Goal: Task Accomplishment & Management: Complete application form

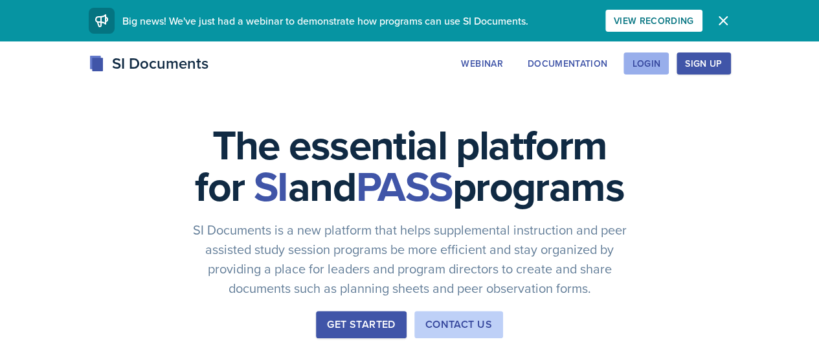
click at [660, 63] on div "Login" at bounding box center [646, 63] width 28 height 10
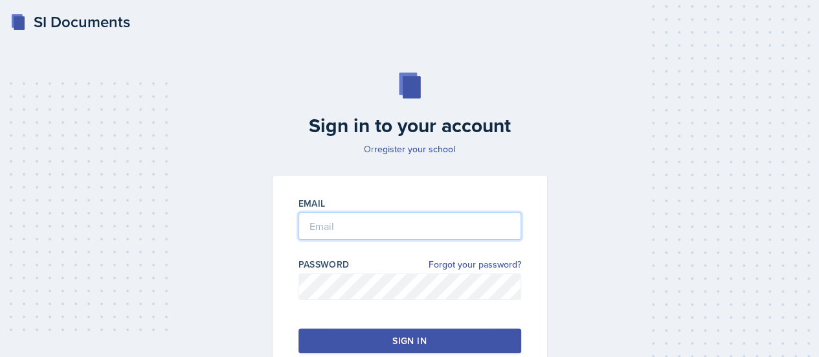
click at [353, 216] on input "email" at bounding box center [409, 225] width 223 height 27
type input "[EMAIL_ADDRESS][DOMAIN_NAME]"
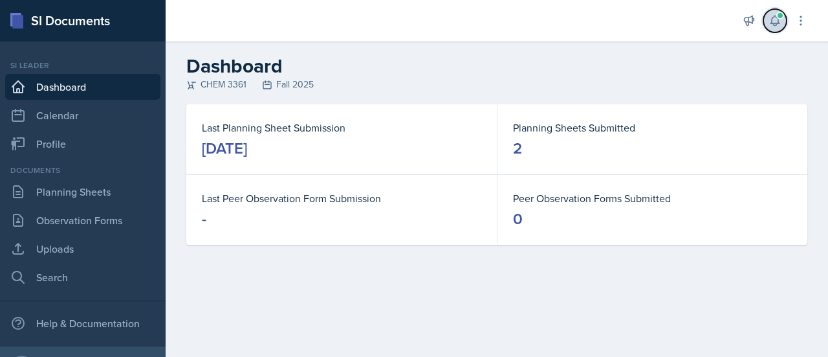
click at [775, 21] on icon at bounding box center [775, 20] width 13 height 13
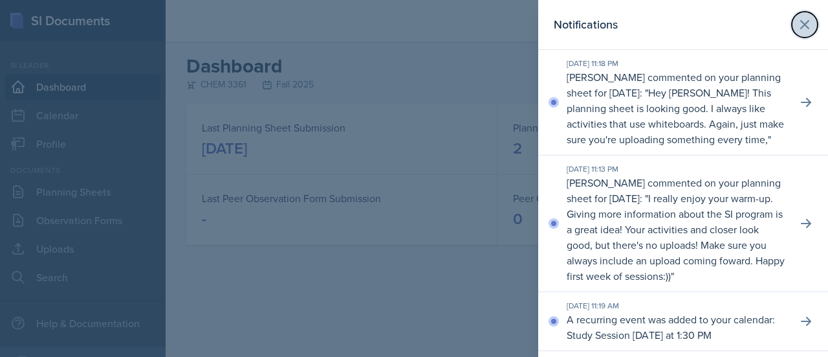
click at [797, 23] on icon at bounding box center [805, 25] width 16 height 16
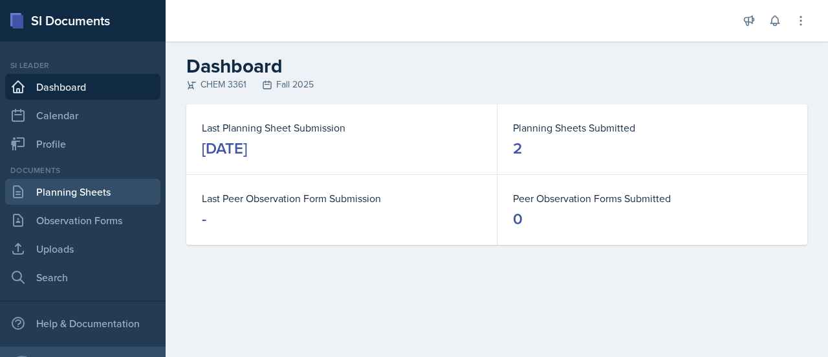
click at [80, 195] on link "Planning Sheets" at bounding box center [82, 192] width 155 height 26
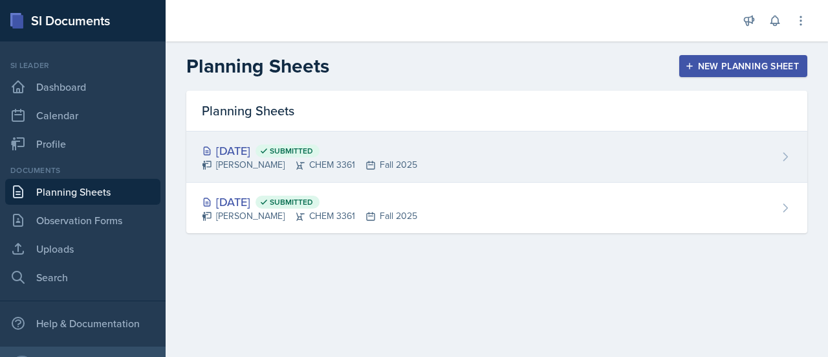
click at [406, 165] on div "[PERSON_NAME] CHEM 3361 Fall 2025" at bounding box center [310, 165] width 216 height 14
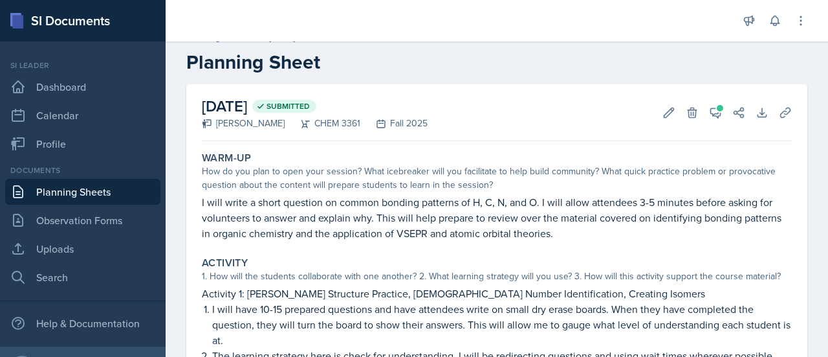
scroll to position [18, 0]
click at [717, 109] on span at bounding box center [720, 107] width 6 height 6
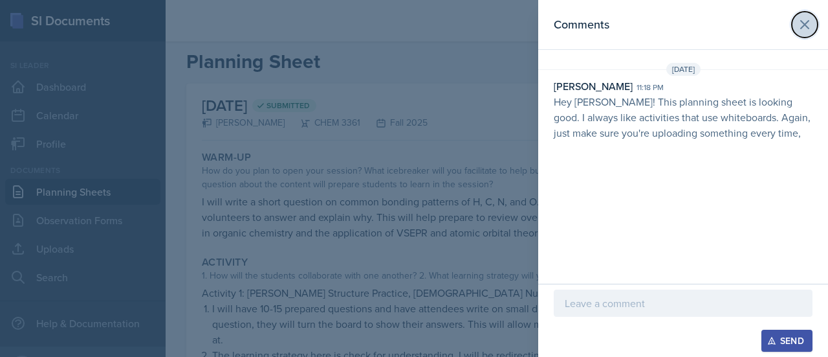
click at [806, 34] on button at bounding box center [805, 25] width 26 height 26
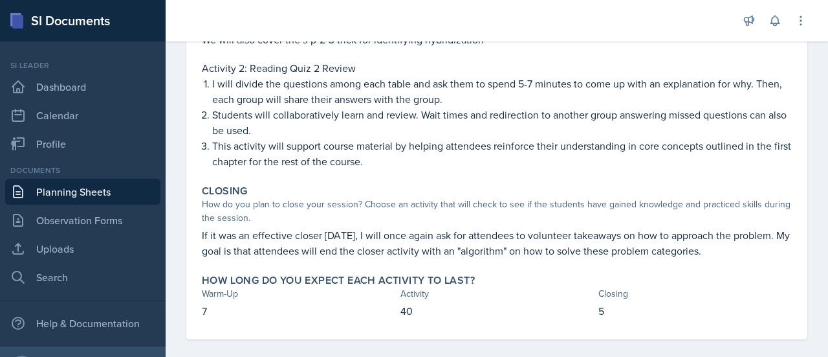
scroll to position [390, 0]
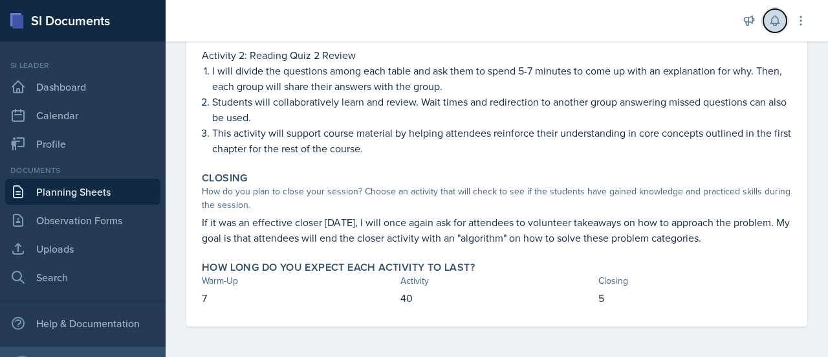
click at [770, 21] on icon at bounding box center [775, 20] width 13 height 13
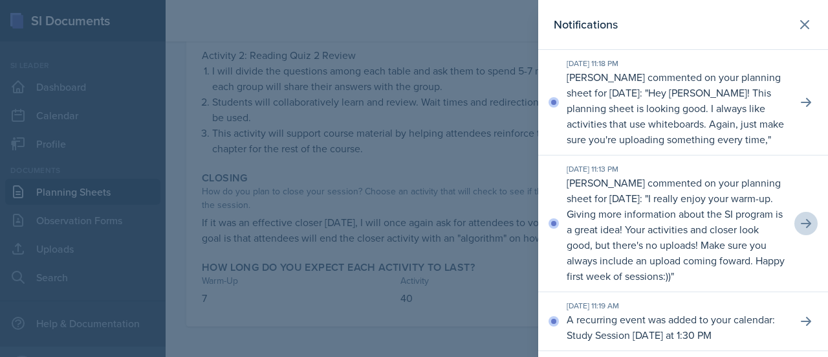
drag, startPoint x: 782, startPoint y: 246, endPoint x: 791, endPoint y: 246, distance: 8.4
click at [791, 246] on div "[DATE] 11:13 PM [PERSON_NAME] commented on your planning sheet for [DATE]: " I …" at bounding box center [683, 223] width 290 height 137
click at [801, 228] on icon at bounding box center [806, 223] width 10 height 9
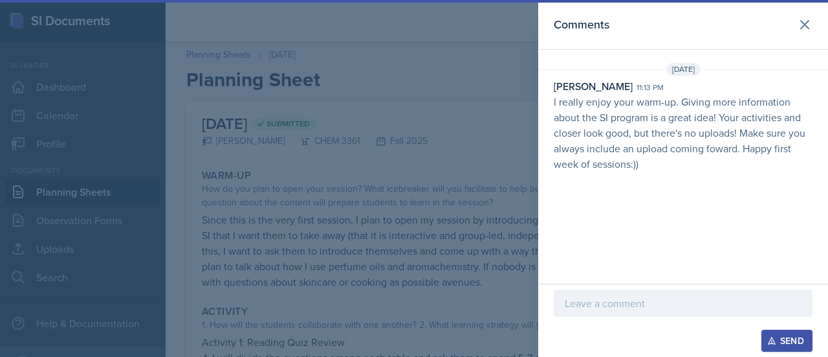
click at [625, 307] on p at bounding box center [683, 303] width 237 height 16
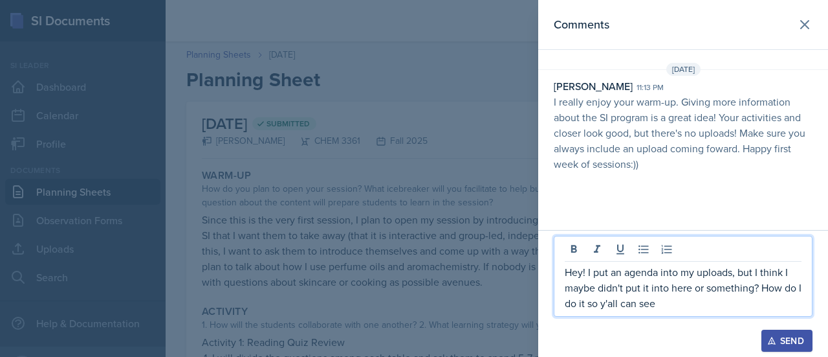
click at [589, 271] on p "Hey! I put an agenda into my uploads, but I think I maybe didn't put it into he…" at bounding box center [683, 287] width 237 height 47
click at [705, 310] on p "Hey! I had put an agenda into my uploads, but I think I maybe didn't put it int…" at bounding box center [683, 287] width 237 height 47
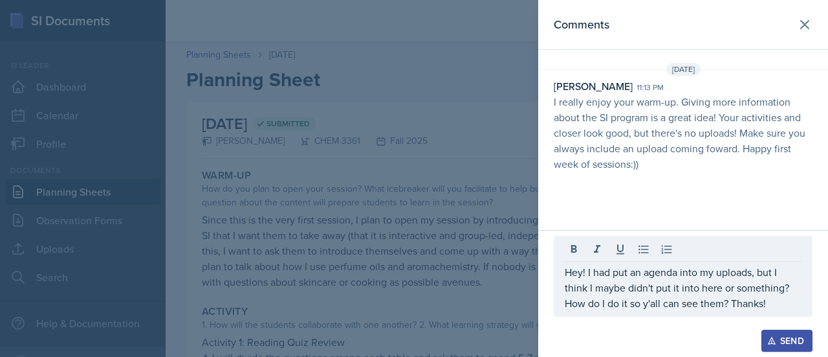
click at [793, 340] on div "Send" at bounding box center [787, 340] width 34 height 10
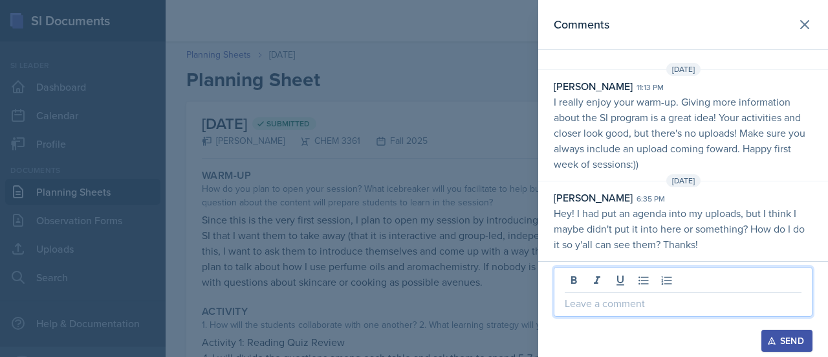
click at [624, 310] on p at bounding box center [683, 303] width 237 height 16
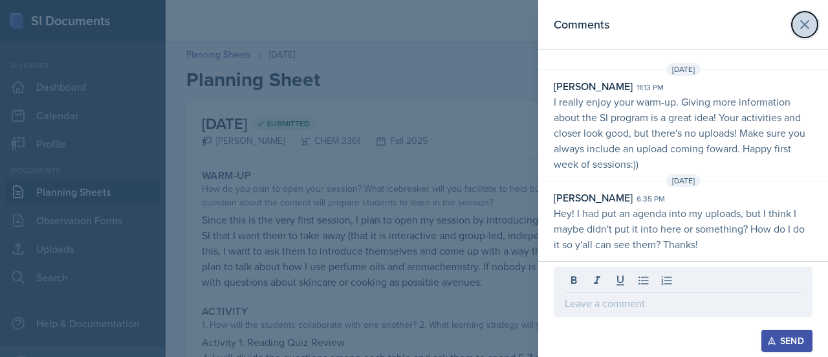
click at [814, 28] on button at bounding box center [805, 25] width 26 height 26
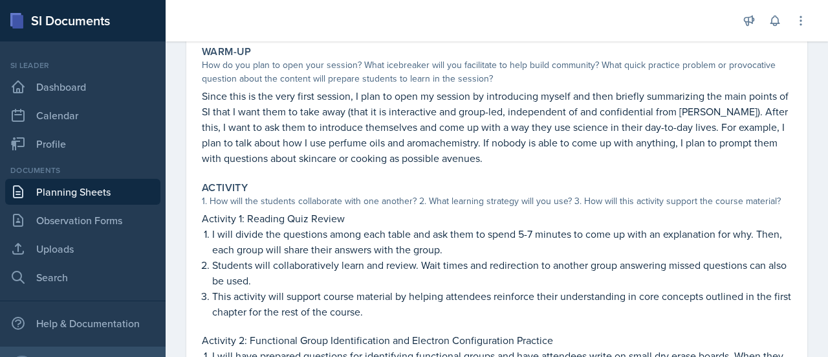
scroll to position [127, 0]
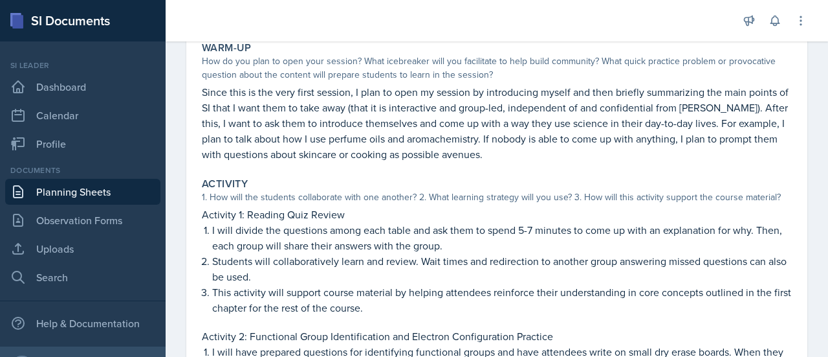
click at [513, 261] on p "Students will collaboratively learn and review. Wait times and redirection to a…" at bounding box center [502, 268] width 580 height 31
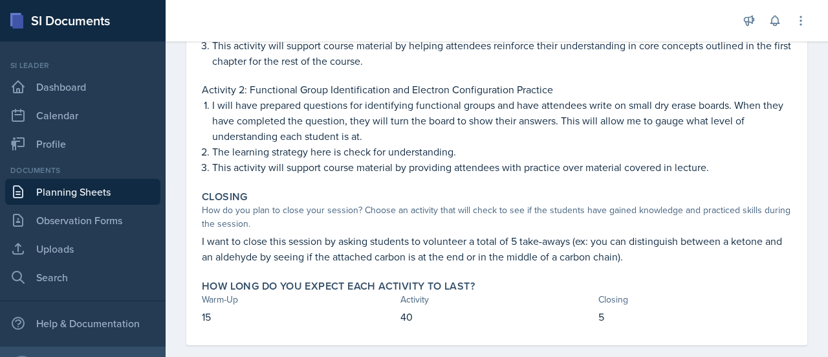
scroll to position [393, 0]
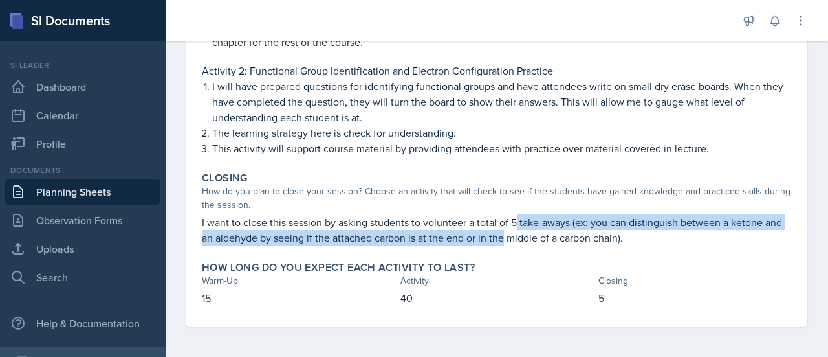
drag, startPoint x: 524, startPoint y: 242, endPoint x: 519, endPoint y: 212, distance: 30.8
click at [519, 212] on div "Closing How do you plan to close your session? Choose an activity that will che…" at bounding box center [497, 208] width 601 height 84
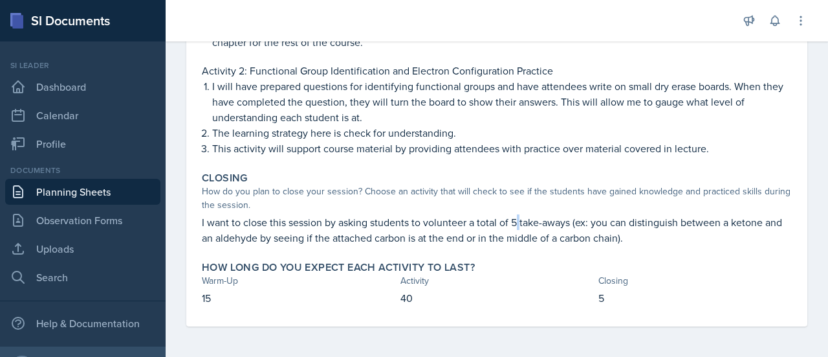
click at [519, 212] on div "Closing How do you plan to close your session? Choose an activity that will che…" at bounding box center [497, 208] width 601 height 84
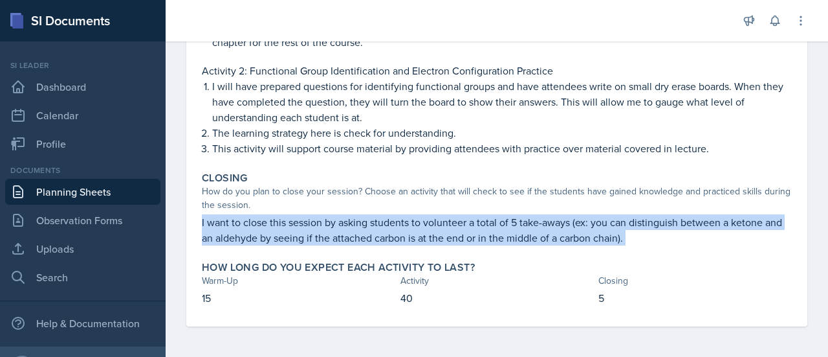
click at [519, 212] on div "Closing How do you plan to close your session? Choose an activity that will che…" at bounding box center [497, 208] width 601 height 84
click at [496, 223] on p "I want to close this session by asking students to volunteer a total of 5 take-…" at bounding box center [497, 229] width 590 height 31
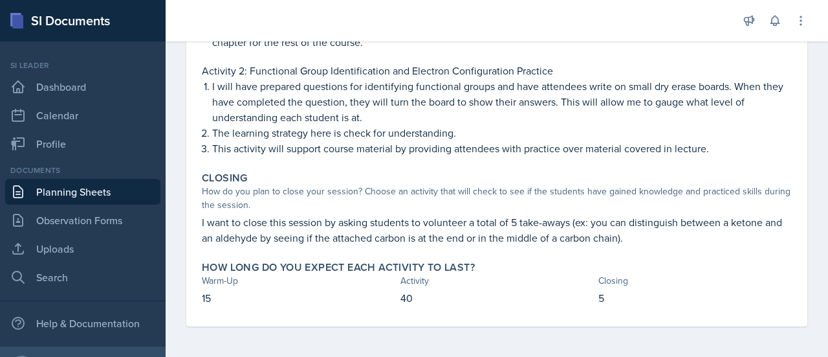
scroll to position [0, 0]
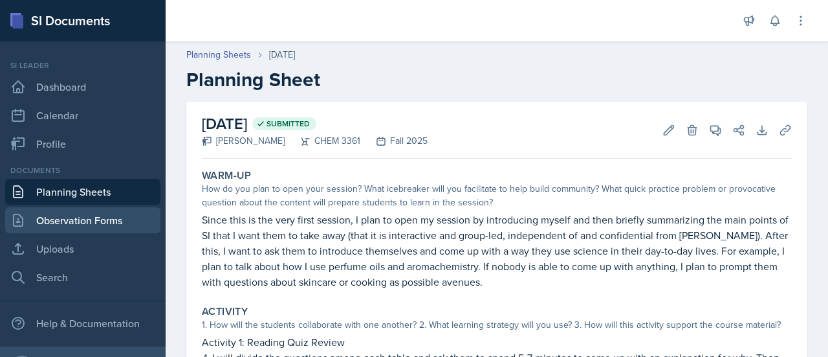
click at [84, 221] on link "Observation Forms" at bounding box center [82, 220] width 155 height 26
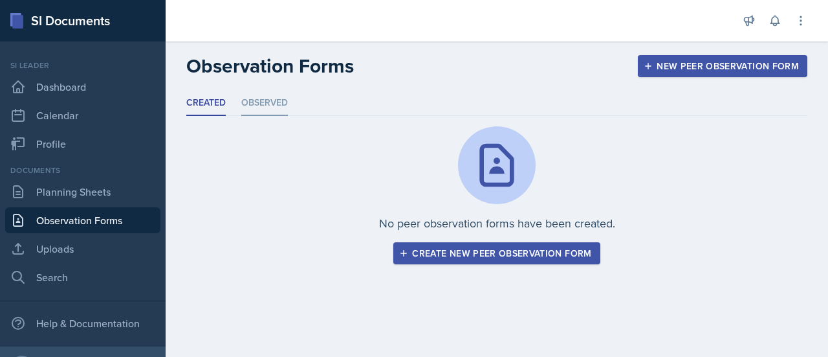
click at [276, 98] on li "Observed" at bounding box center [264, 103] width 47 height 25
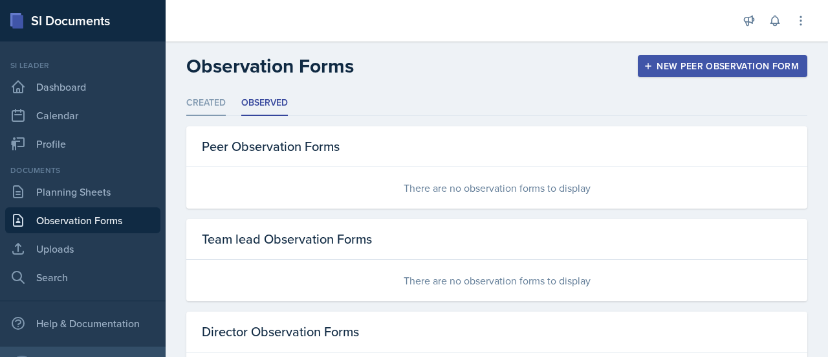
click at [207, 105] on li "Created" at bounding box center [205, 103] width 39 height 25
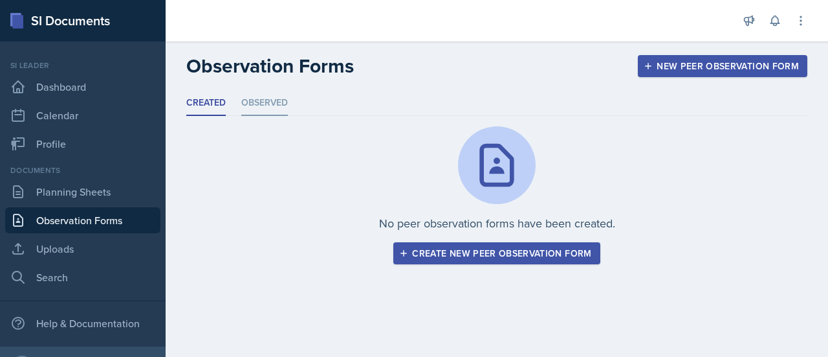
click at [283, 104] on li "Observed" at bounding box center [264, 103] width 47 height 25
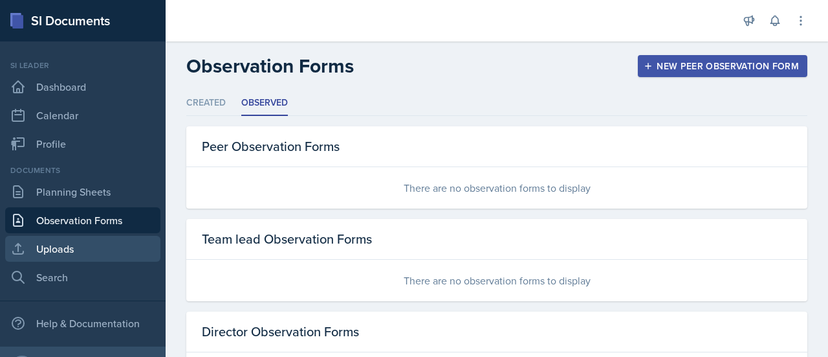
click at [64, 249] on link "Uploads" at bounding box center [82, 249] width 155 height 26
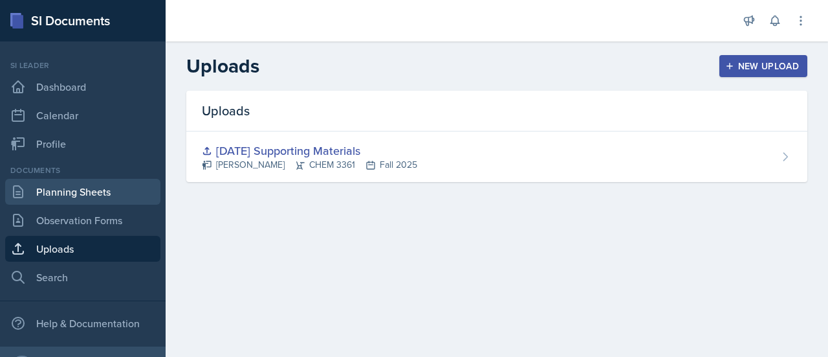
click at [94, 203] on link "Planning Sheets" at bounding box center [82, 192] width 155 height 26
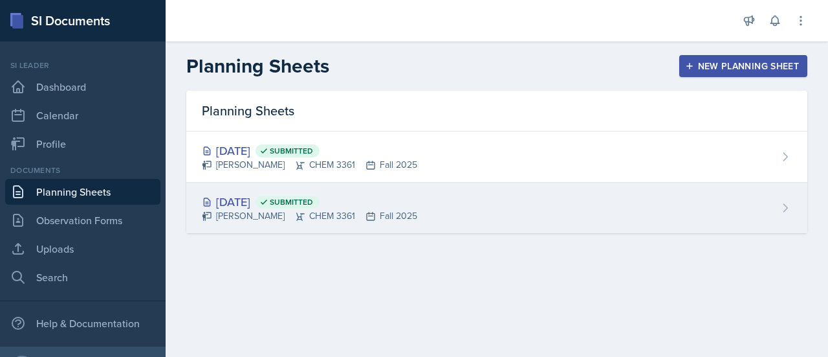
click at [445, 197] on div "[DATE] Submitted [PERSON_NAME] CHEM 3361 Fall 2025" at bounding box center [496, 208] width 621 height 50
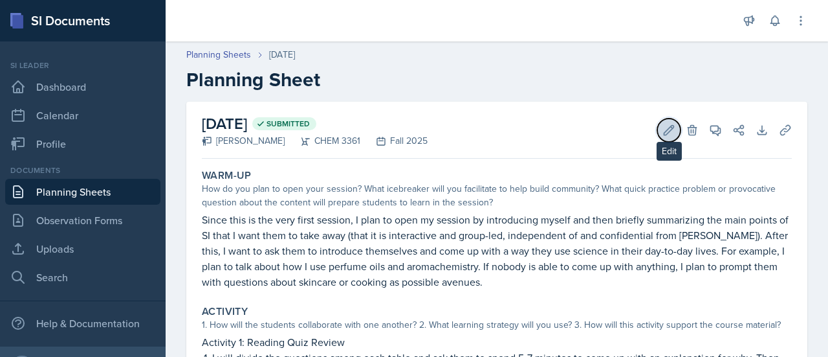
click at [664, 136] on icon at bounding box center [669, 130] width 13 height 13
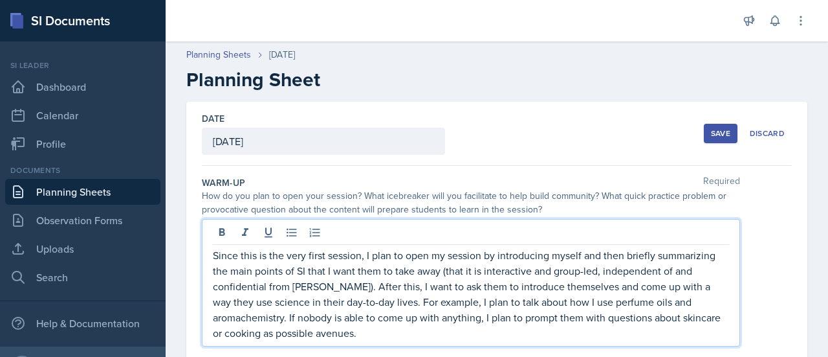
click at [498, 223] on div "Since this is the very first session, I plan to open my session by introducing …" at bounding box center [471, 282] width 538 height 127
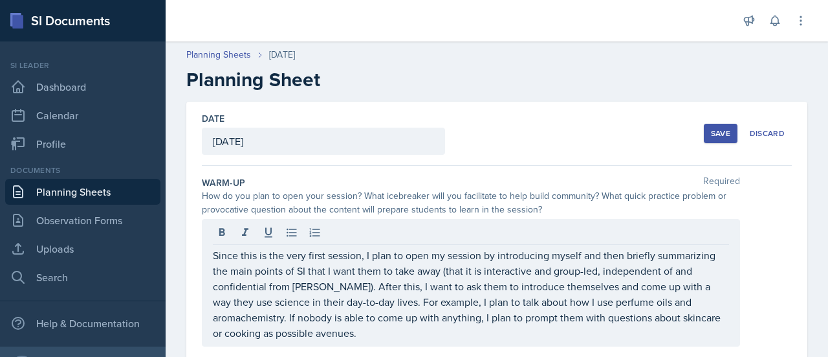
click at [720, 131] on div "Save" at bounding box center [720, 133] width 19 height 10
